Goal: Task Accomplishment & Management: Use online tool/utility

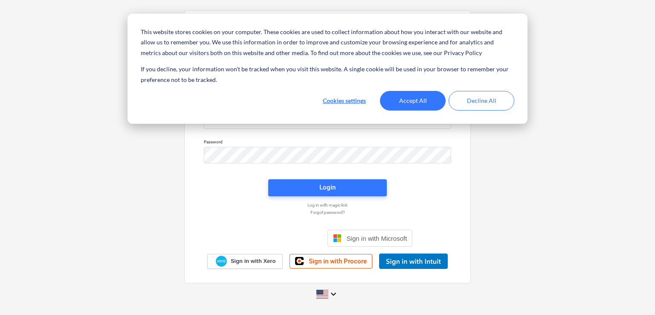
click at [228, 120] on div "This website stores cookies on your computer. These cookies are used to collect…" at bounding box center [328, 69] width 400 height 110
click at [410, 104] on button "Accept All" at bounding box center [413, 101] width 66 height 20
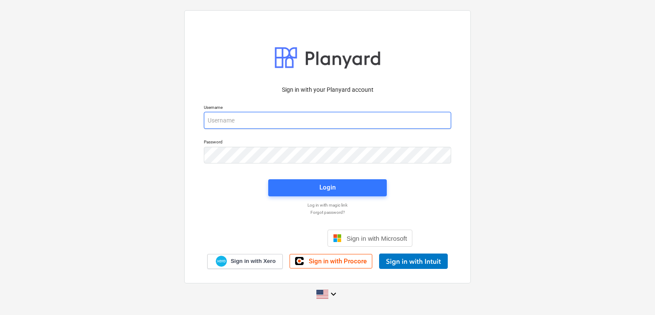
click at [300, 118] on input "email" at bounding box center [327, 120] width 247 height 17
type input "d"
type input "[EMAIL_ADDRESS][DOMAIN_NAME]"
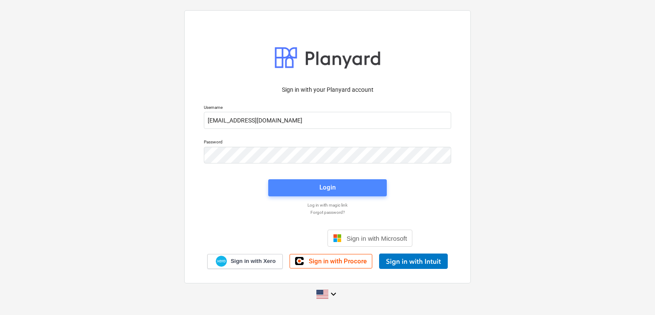
click at [307, 186] on span "Login" at bounding box center [328, 187] width 98 height 11
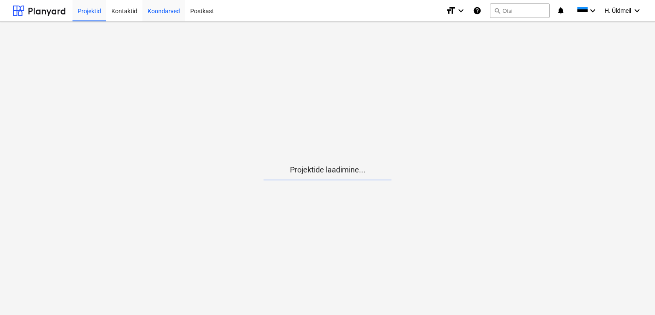
click at [151, 6] on div "Koondarved" at bounding box center [163, 11] width 43 height 22
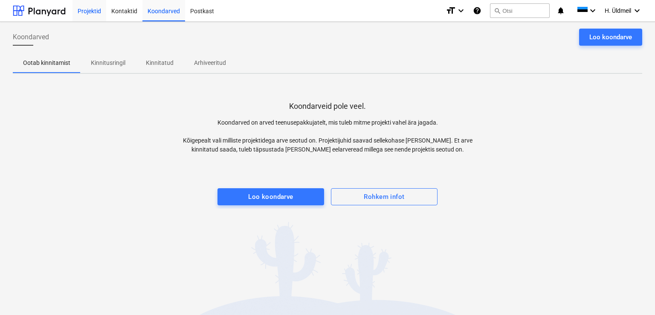
click at [89, 11] on div "Projektid" at bounding box center [90, 11] width 34 height 22
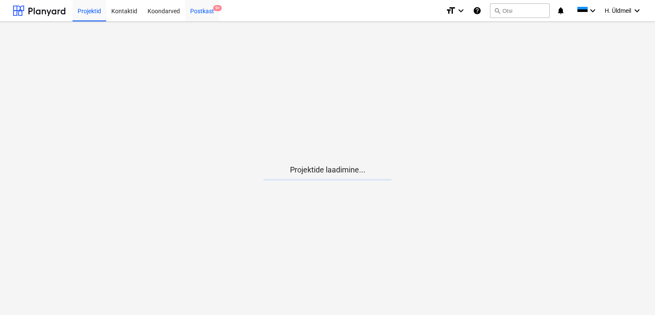
click at [203, 12] on div "Postkast 9+" at bounding box center [202, 11] width 34 height 22
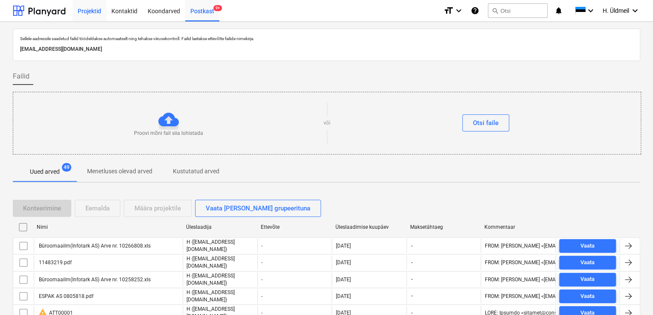
click at [95, 9] on div "Projektid" at bounding box center [90, 11] width 34 height 22
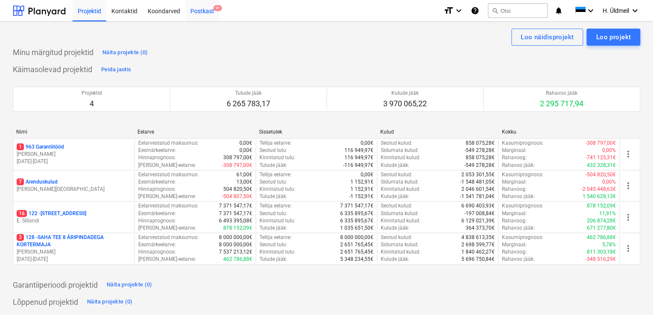
click at [194, 14] on div "Postkast 9+" at bounding box center [202, 11] width 34 height 22
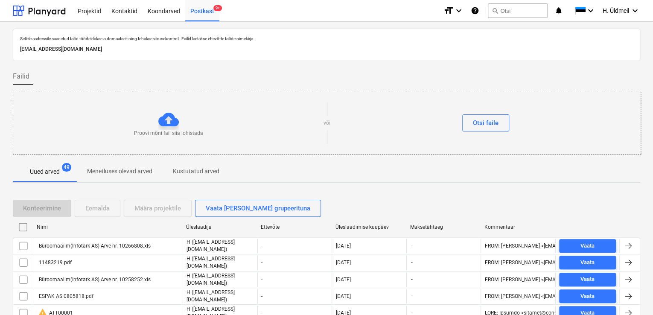
scroll to position [88, 0]
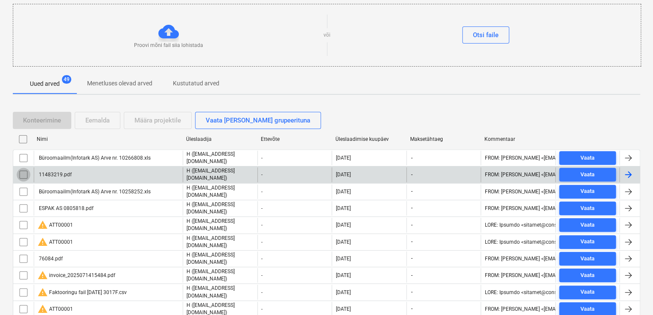
click at [23, 171] on input "checkbox" at bounding box center [24, 175] width 14 height 14
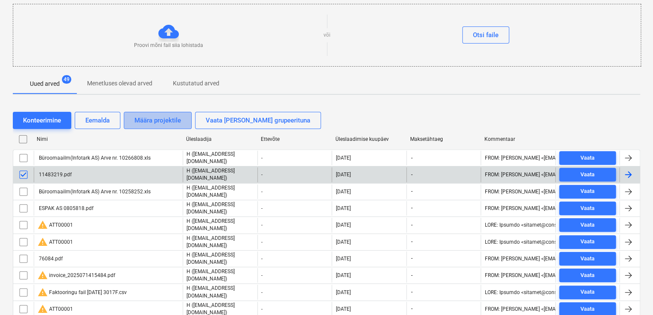
click at [140, 118] on div "Määra projektile" at bounding box center [157, 120] width 46 height 11
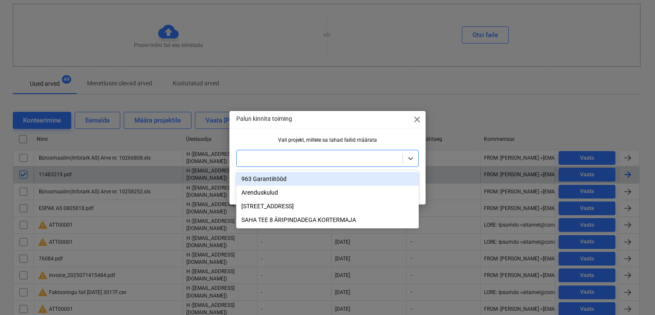
click at [253, 166] on div at bounding box center [327, 158] width 183 height 17
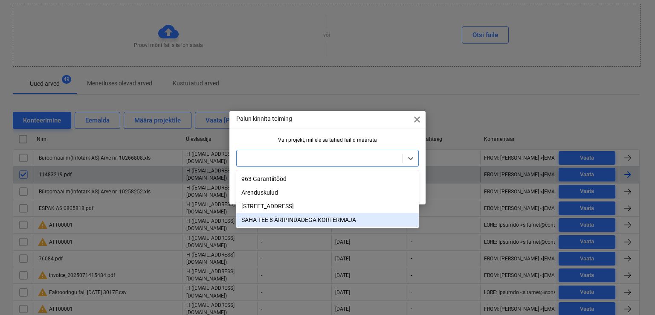
click at [257, 222] on div "SAHA TEE 8 ÄRIPINDADEGA KORTERMAJA" at bounding box center [327, 220] width 183 height 14
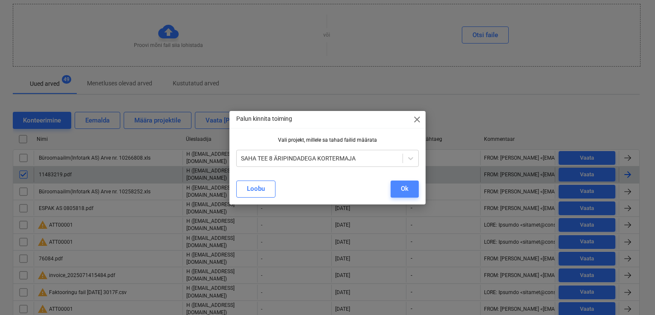
click at [406, 186] on div "Ok" at bounding box center [405, 188] width 8 height 11
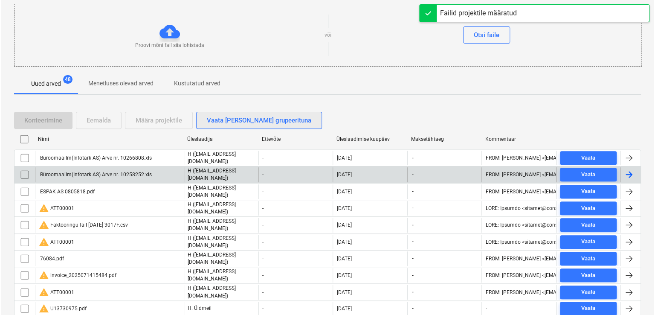
scroll to position [0, 0]
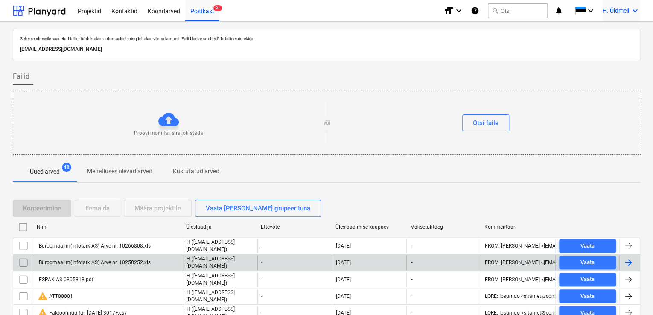
click at [629, 12] on div "H. Üldmeil keyboard_arrow_down" at bounding box center [621, 10] width 38 height 21
click at [602, 50] on div "Logi välja" at bounding box center [614, 47] width 51 height 14
